Goal: Task Accomplishment & Management: Manage account settings

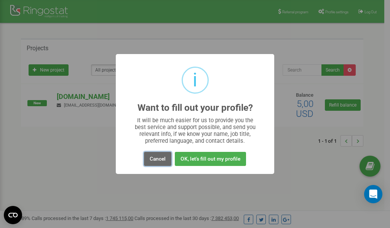
click at [154, 157] on button "Cancel" at bounding box center [157, 159] width 27 height 14
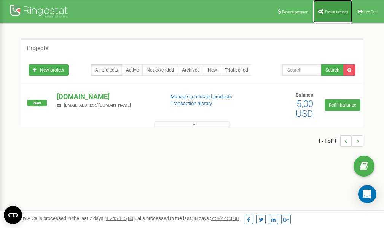
click at [330, 8] on link "Profile settings" at bounding box center [332, 11] width 39 height 23
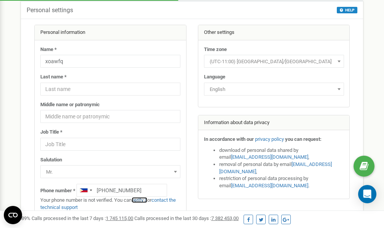
click at [143, 199] on link "verify it" at bounding box center [140, 200] width 16 height 6
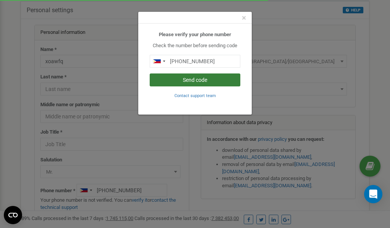
click at [184, 81] on button "Send code" at bounding box center [195, 79] width 91 height 13
